Goal: Information Seeking & Learning: Learn about a topic

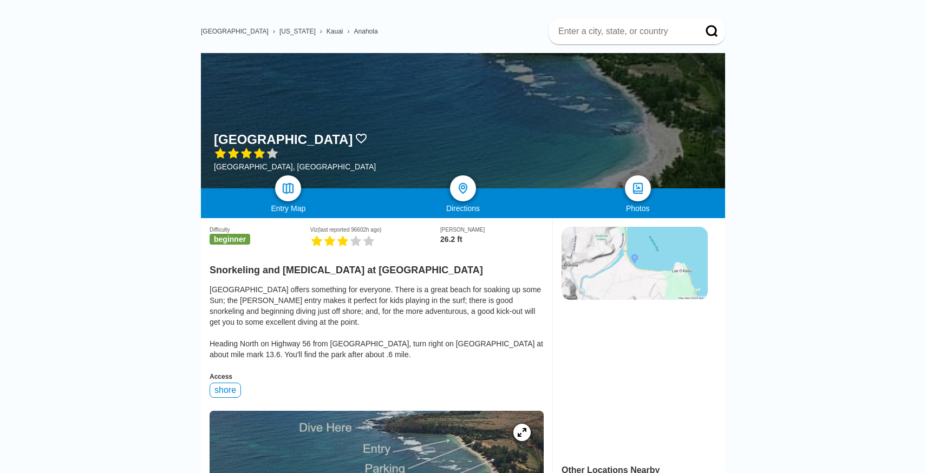
scroll to position [0, 709]
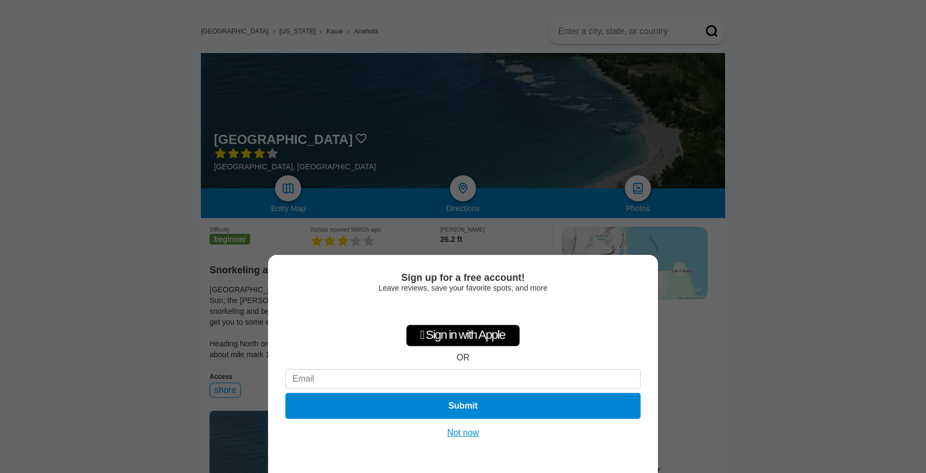
click at [460, 438] on button "Not now" at bounding box center [463, 433] width 38 height 11
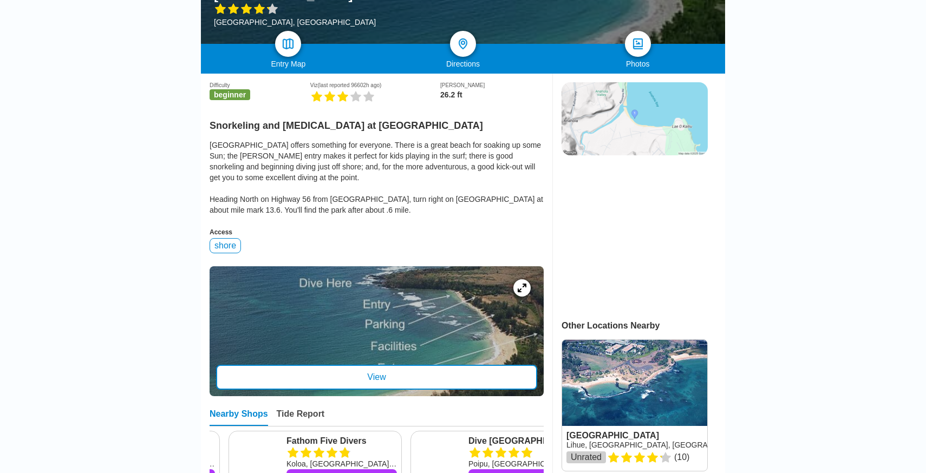
scroll to position [212, 0]
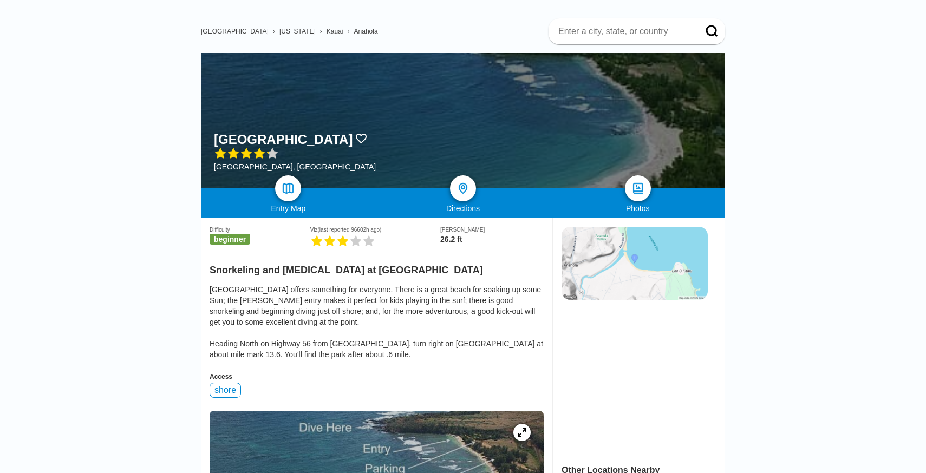
scroll to position [0, 709]
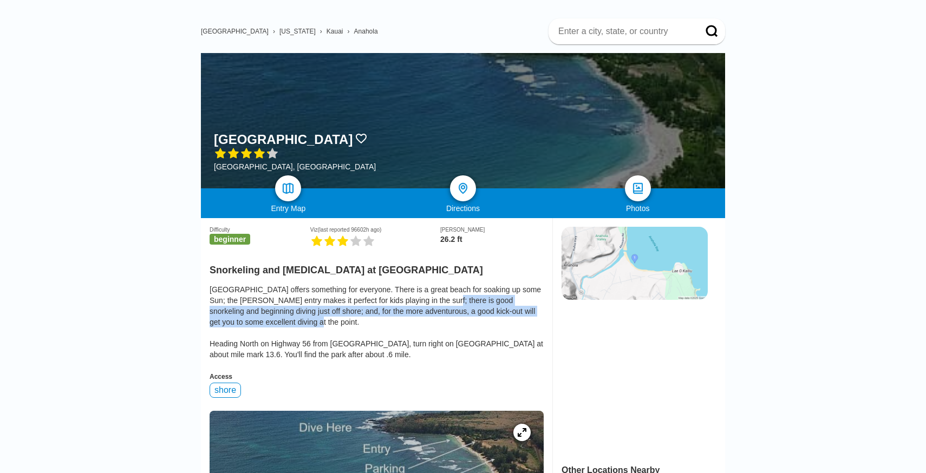
drag, startPoint x: 451, startPoint y: 255, endPoint x: 312, endPoint y: 274, distance: 139.9
click at [312, 284] on div "[GEOGRAPHIC_DATA] offers something for everyone. There is a great beach for soa…" at bounding box center [377, 322] width 334 height 76
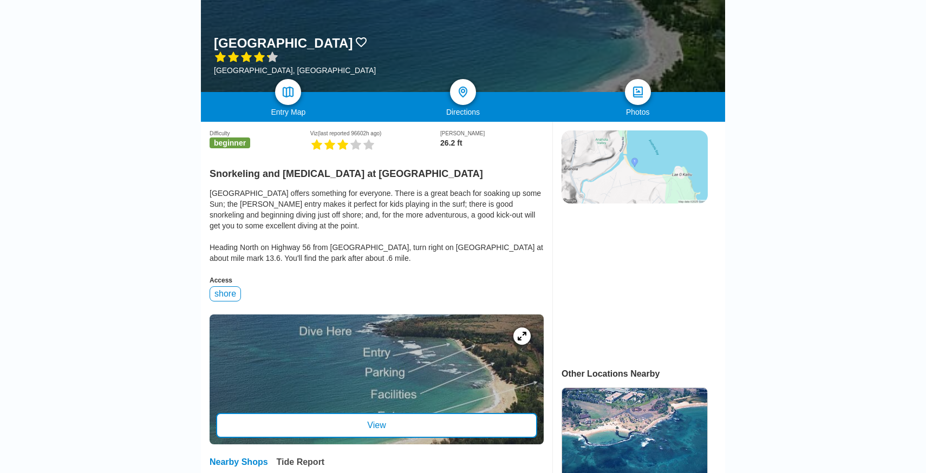
scroll to position [174, 0]
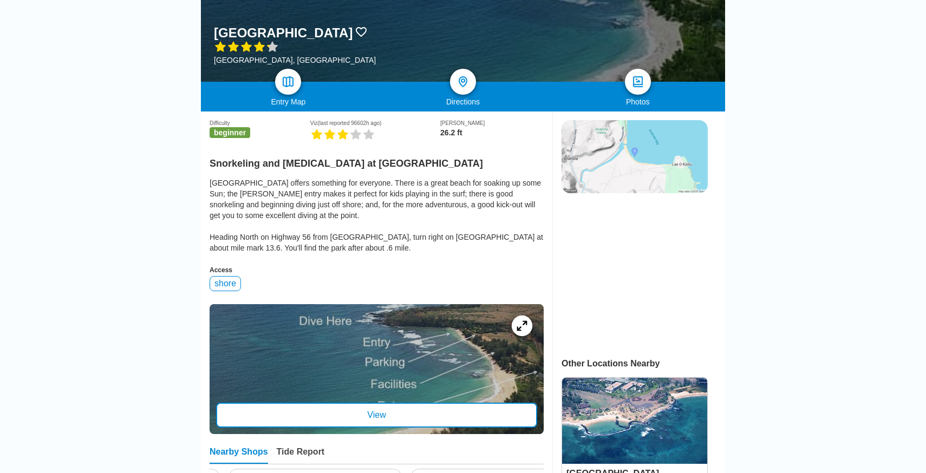
click at [517, 321] on icon at bounding box center [522, 326] width 10 height 10
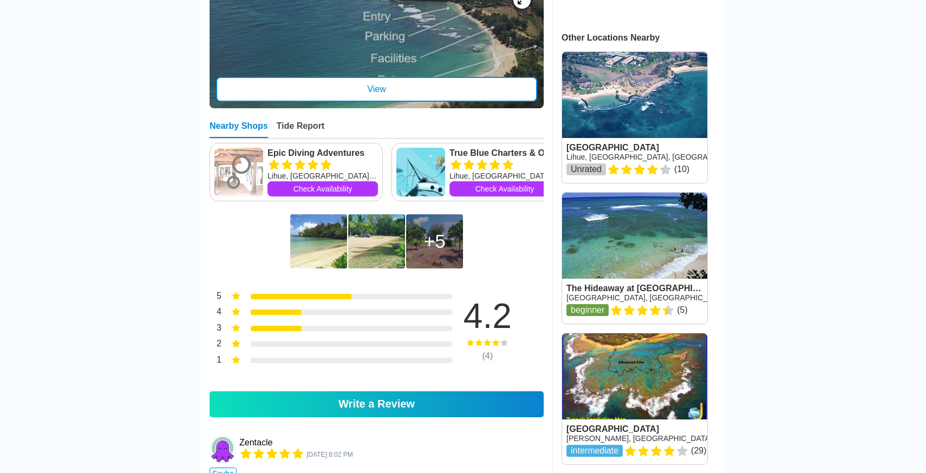
scroll to position [53, 0]
